Goal: Task Accomplishment & Management: Use online tool/utility

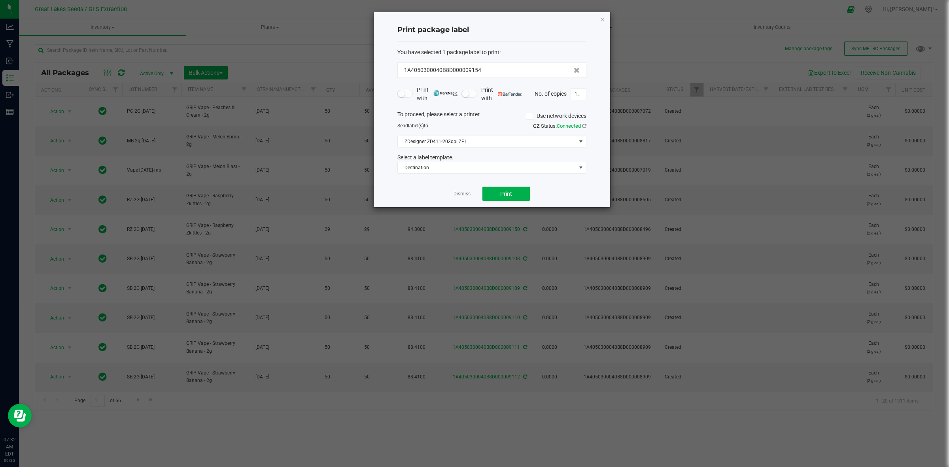
click at [280, 37] on ngb-modal-window "Print package label You have selected 1 package label to print : 1A4050300040B8…" at bounding box center [477, 233] width 955 height 467
click at [280, 36] on ngb-modal-window "Print package label You have selected 1 package label to print : 1A4050300040B8…" at bounding box center [477, 233] width 955 height 467
click at [602, 20] on icon "button" at bounding box center [603, 18] width 6 height 9
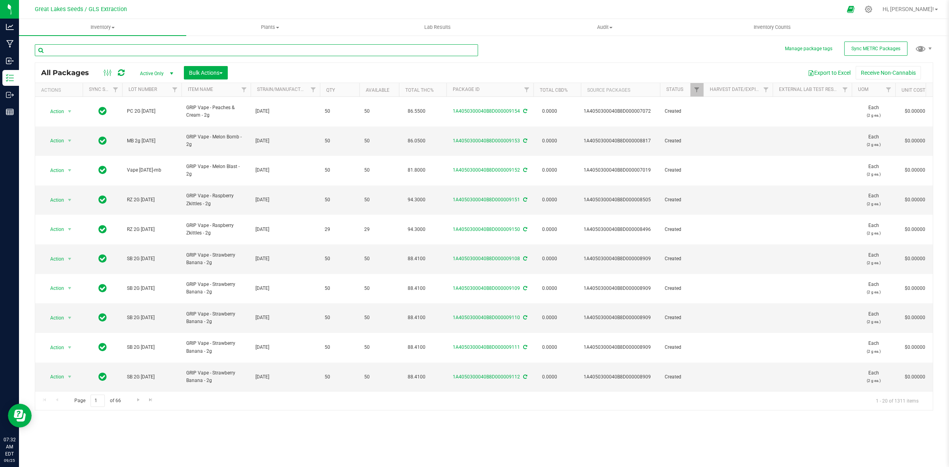
click at [89, 49] on input "text" at bounding box center [256, 50] width 443 height 12
type input "7346"
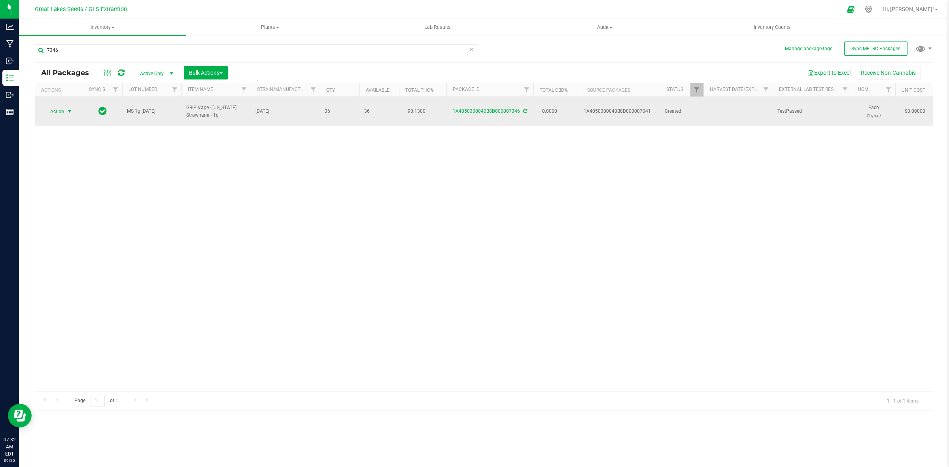
click at [70, 108] on span "select" at bounding box center [69, 111] width 6 height 6
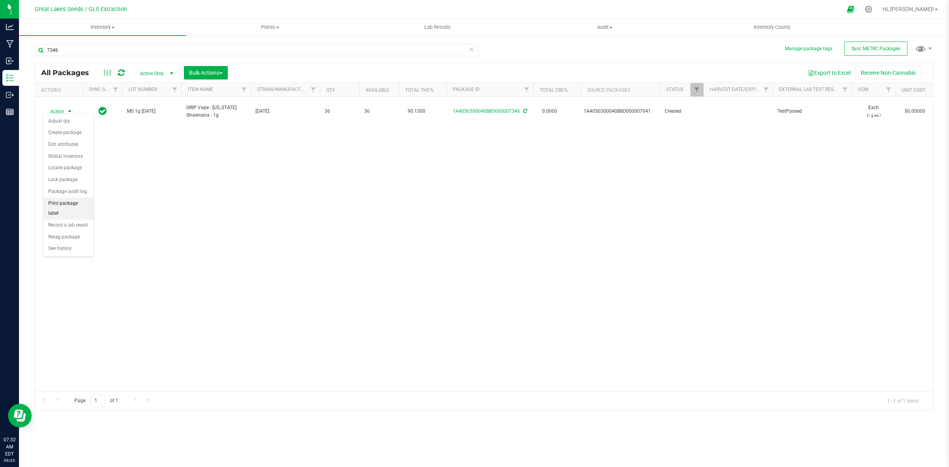
click at [68, 207] on li "Print package label" at bounding box center [69, 209] width 50 height 22
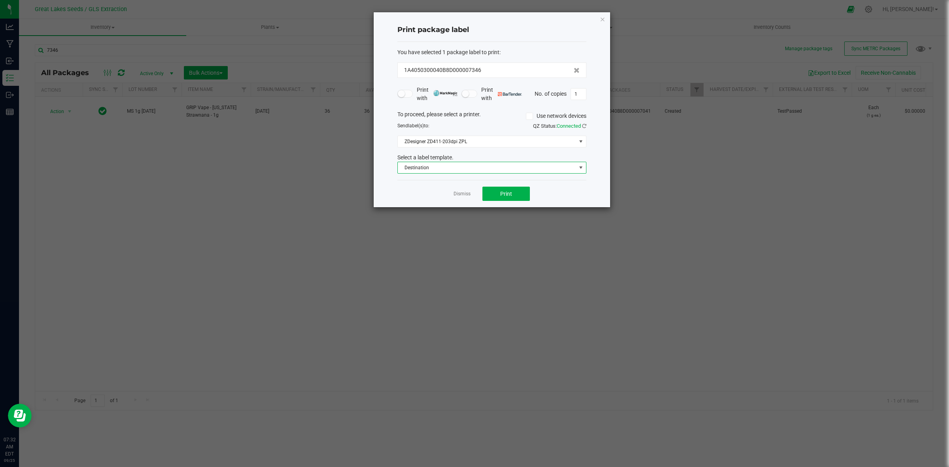
click at [521, 170] on span "Destination" at bounding box center [487, 167] width 178 height 11
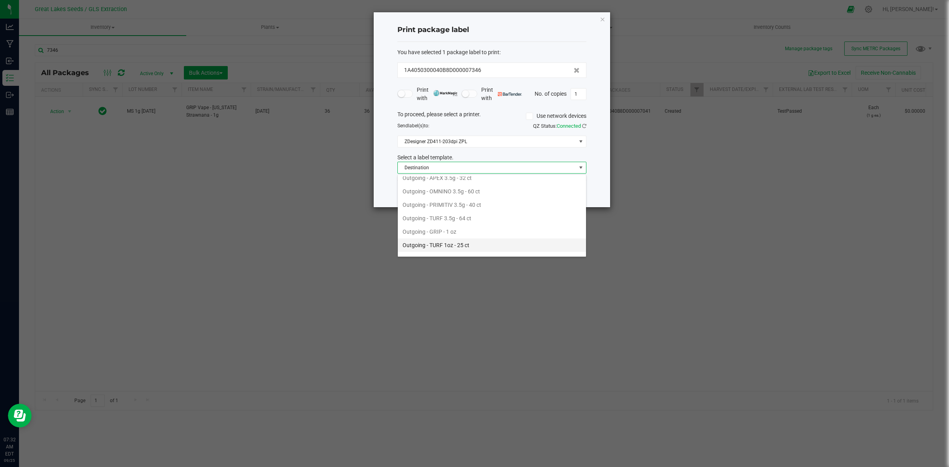
scroll to position [289, 0]
click at [446, 220] on li "Outgoing GRIP - VAPE" at bounding box center [492, 221] width 188 height 13
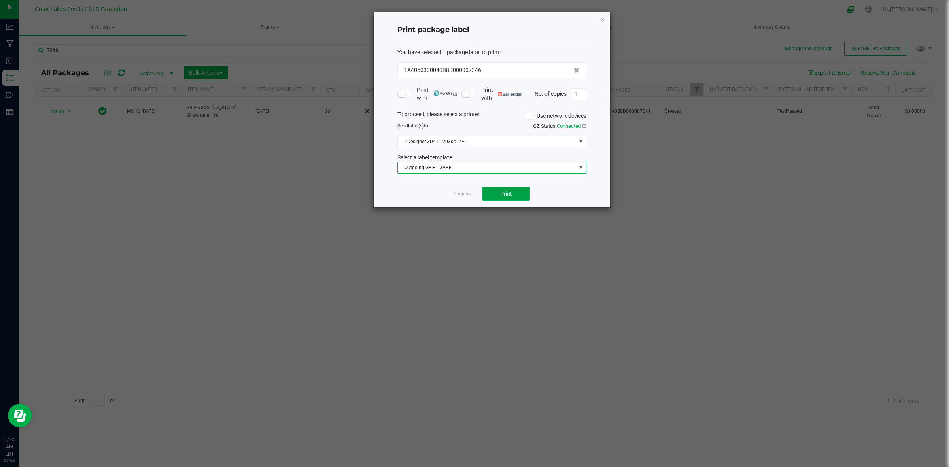
click at [517, 192] on button "Print" at bounding box center [505, 194] width 47 height 14
